Goal: Contribute content: Contribute content

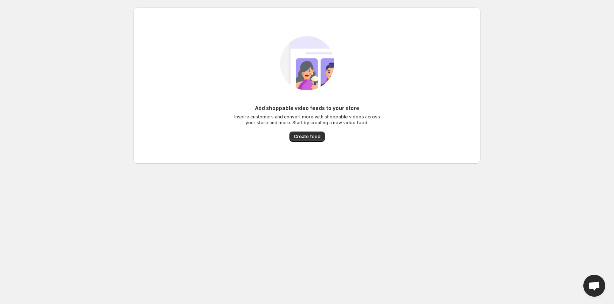
click at [308, 143] on div "Add shoppable video feeds to your store Inspire customers and convert more with…" at bounding box center [307, 85] width 336 height 127
click at [309, 138] on span "Create feed" at bounding box center [307, 137] width 27 height 6
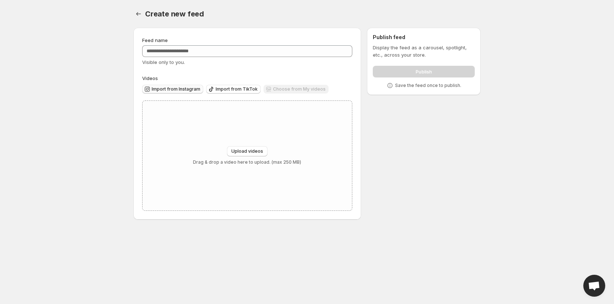
click at [179, 93] on button "Import from Instagram" at bounding box center [172, 89] width 61 height 9
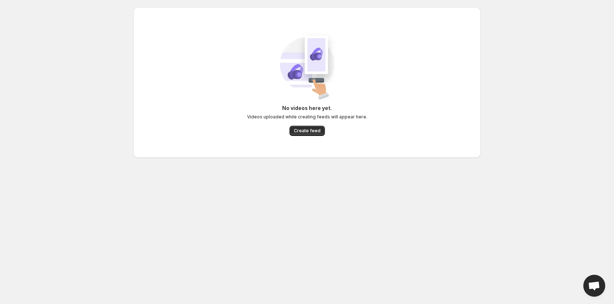
click at [315, 125] on div "No videos here yet. Videos uploaded while creating feeds will appear here. Crea…" at bounding box center [307, 120] width 120 height 31
click at [315, 130] on span "Create feed" at bounding box center [307, 131] width 27 height 6
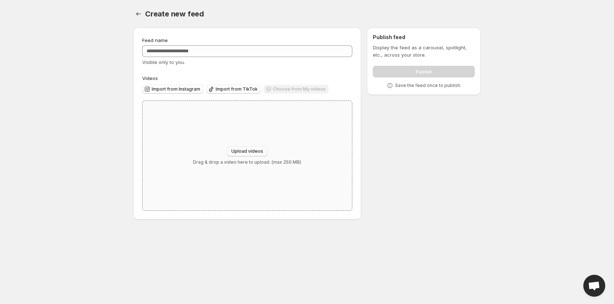
click at [247, 151] on span "Upload videos" at bounding box center [247, 151] width 32 height 6
type input "**********"
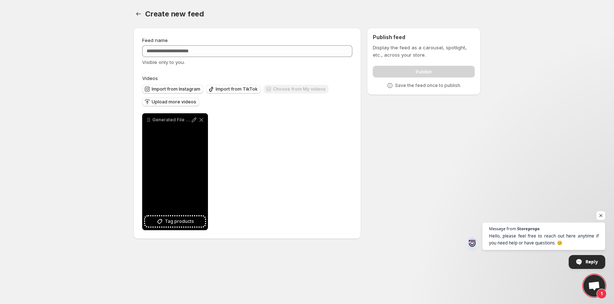
click at [189, 168] on div "Generated File [DATE] - 9_50AM" at bounding box center [175, 171] width 66 height 117
click at [178, 174] on div "Generated File [DATE] - 9_50AM" at bounding box center [175, 171] width 66 height 117
click at [173, 124] on div "Generated File [DATE] - 9_50AM" at bounding box center [175, 119] width 66 height 13
click at [167, 118] on p "Generated File [DATE] - 9_50AM" at bounding box center [171, 120] width 38 height 6
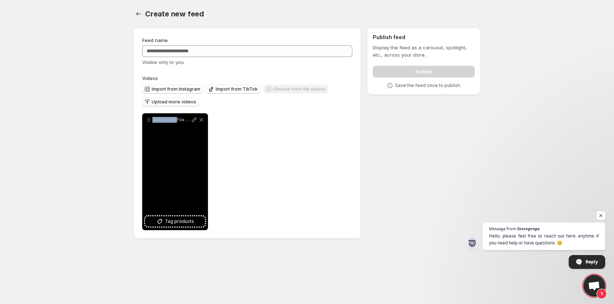
click at [167, 118] on p "Generated File [DATE] - 9_50AM" at bounding box center [171, 120] width 38 height 6
drag, startPoint x: 196, startPoint y: 122, endPoint x: 209, endPoint y: 271, distance: 150.1
click at [209, 271] on body "**********" at bounding box center [307, 152] width 614 height 304
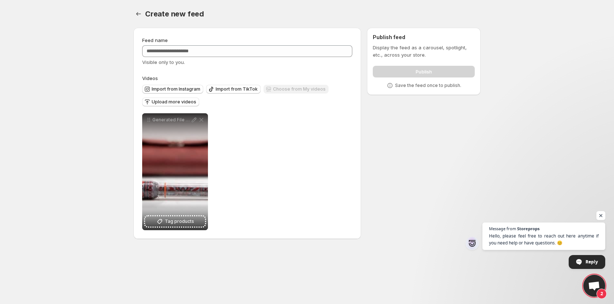
click at [602, 220] on span "Open chat" at bounding box center [601, 215] width 9 height 9
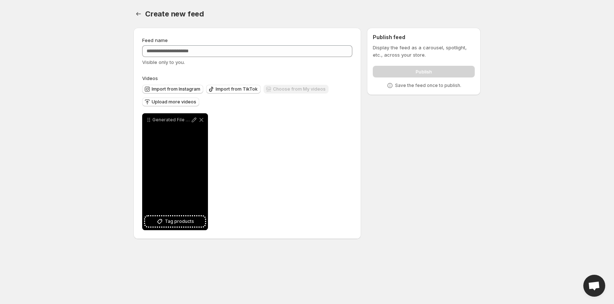
click at [181, 183] on div "Generated File [DATE] - 9_50AM" at bounding box center [175, 171] width 66 height 117
click at [182, 222] on span "Tag products" at bounding box center [179, 221] width 29 height 7
click at [193, 120] on icon at bounding box center [193, 119] width 7 height 7
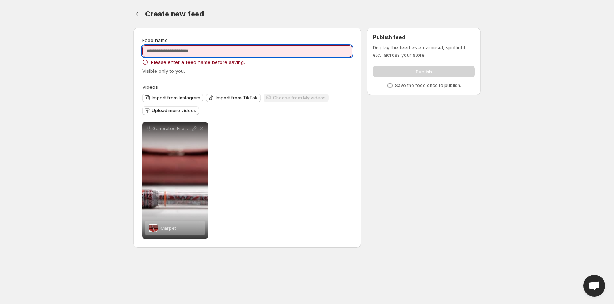
click at [188, 52] on input "Feed name" at bounding box center [247, 51] width 210 height 12
type input "***"
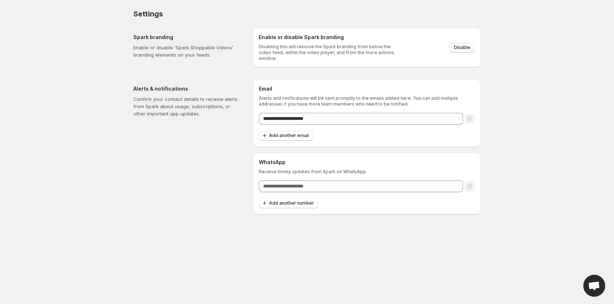
click at [464, 45] on span "Disable" at bounding box center [462, 48] width 16 height 6
